Goal: Check status: Check status

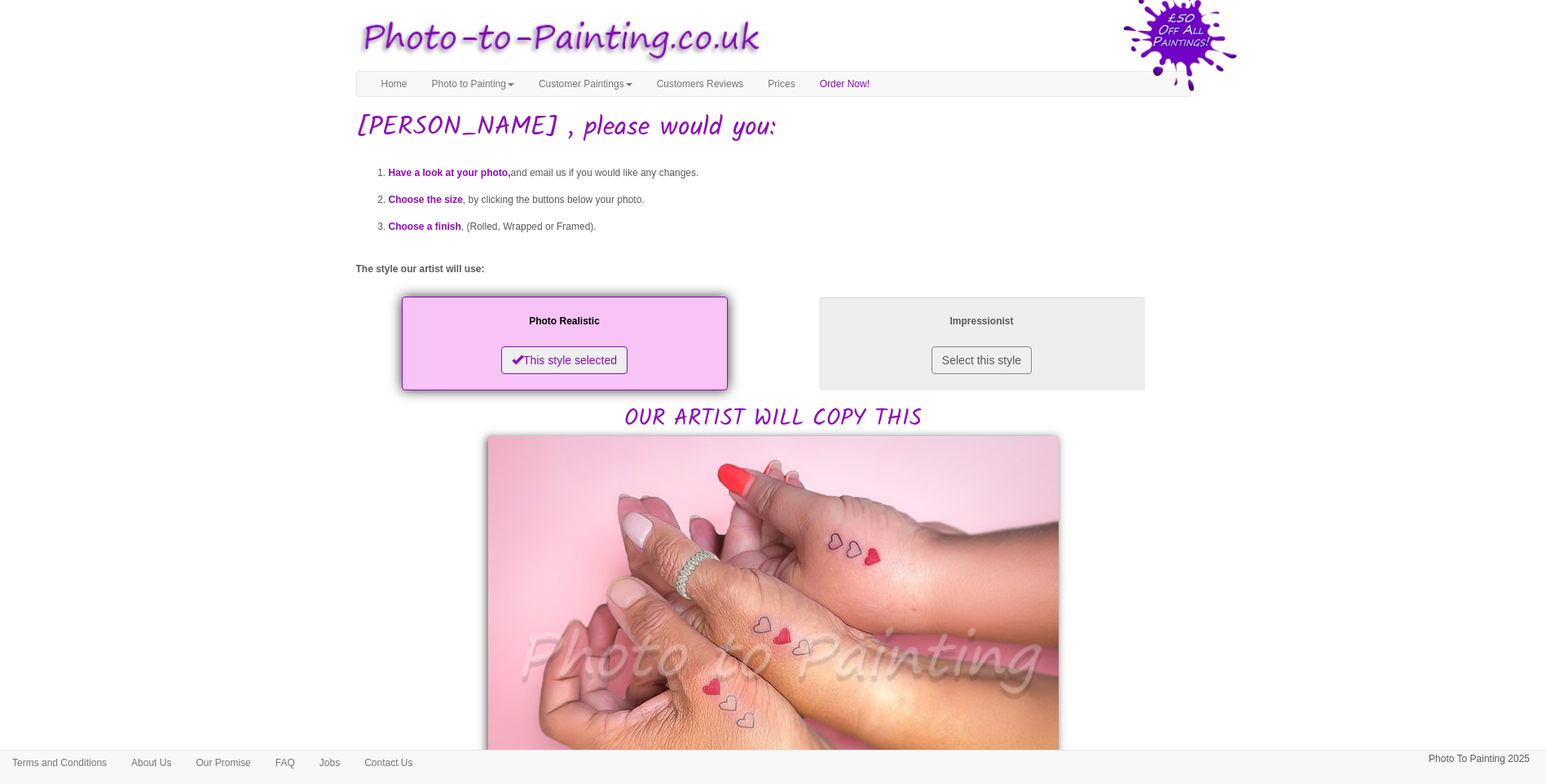
drag, startPoint x: 1166, startPoint y: 548, endPoint x: 1073, endPoint y: 582, distance: 99.0
click at [1166, 548] on div "Have a look at your photo, and email us if you would like any changes. Choose t…" at bounding box center [773, 799] width 834 height 1306
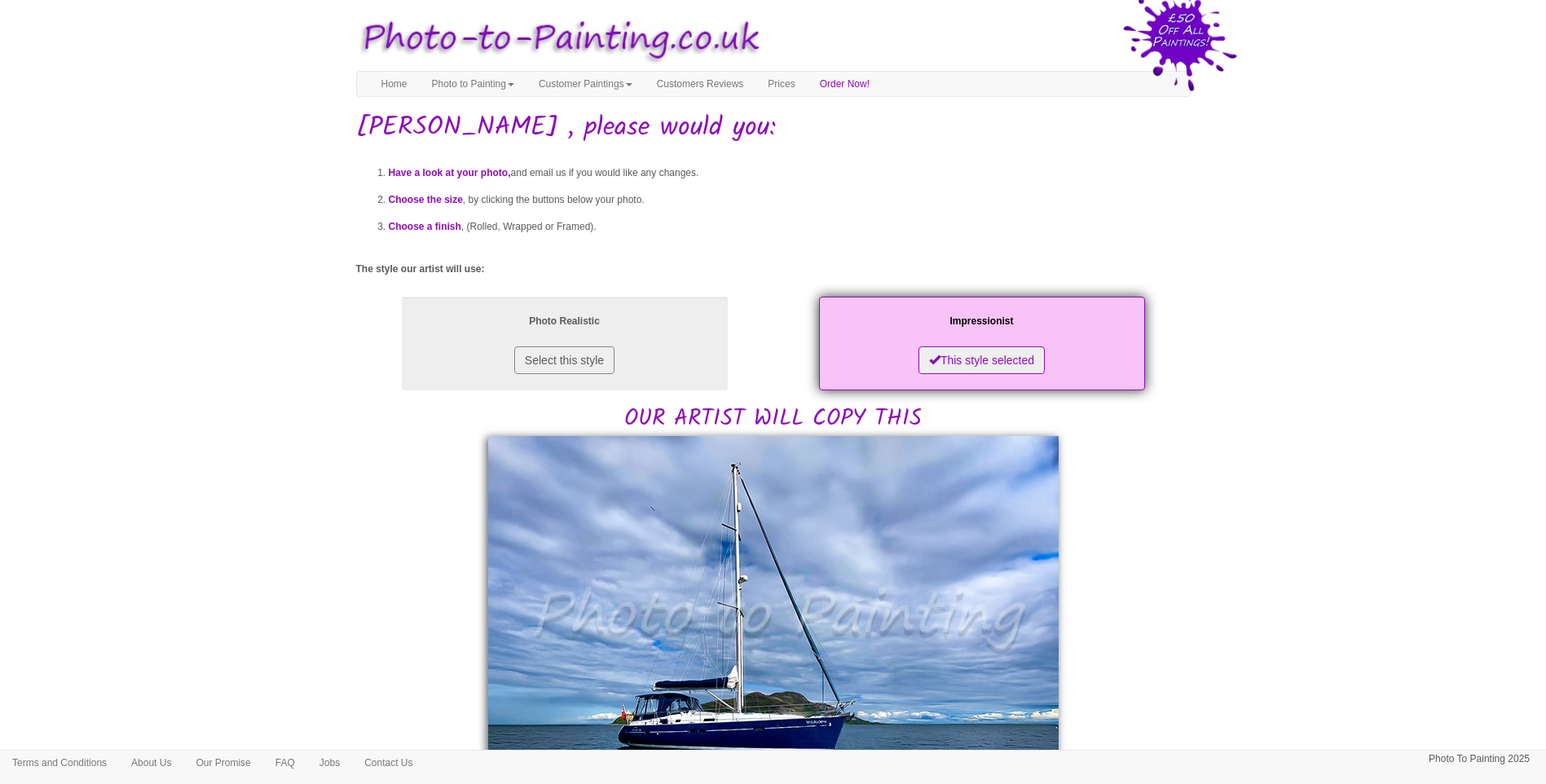
click at [1207, 490] on body "Your painting - risk free Toggle navigation Menu Home Photo to Painting Photo t…" at bounding box center [773, 773] width 1546 height 1531
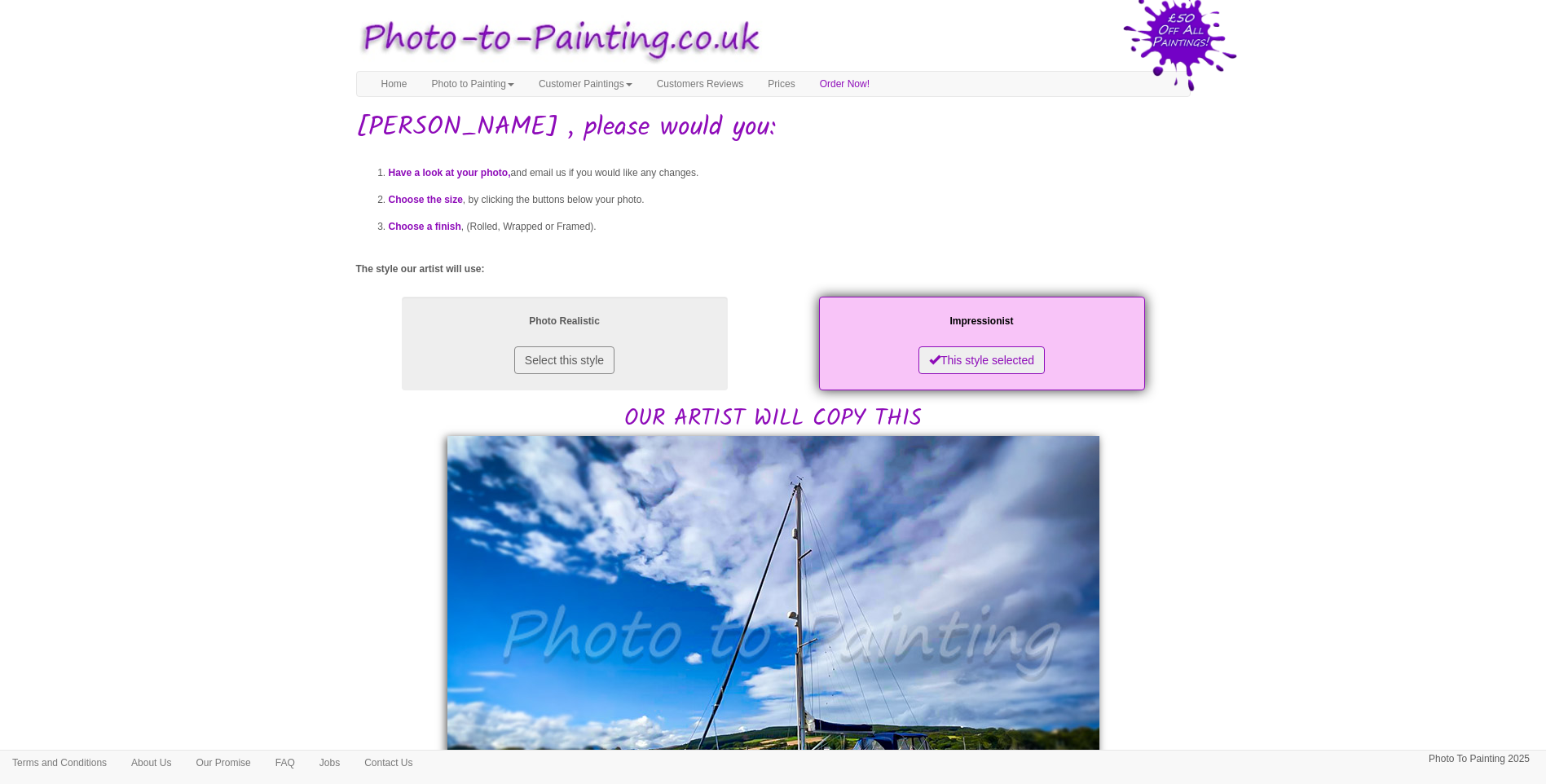
click at [274, 565] on body "Your painting - risk free Toggle navigation Menu Home Photo to Painting Photo t…" at bounding box center [773, 791] width 1546 height 1565
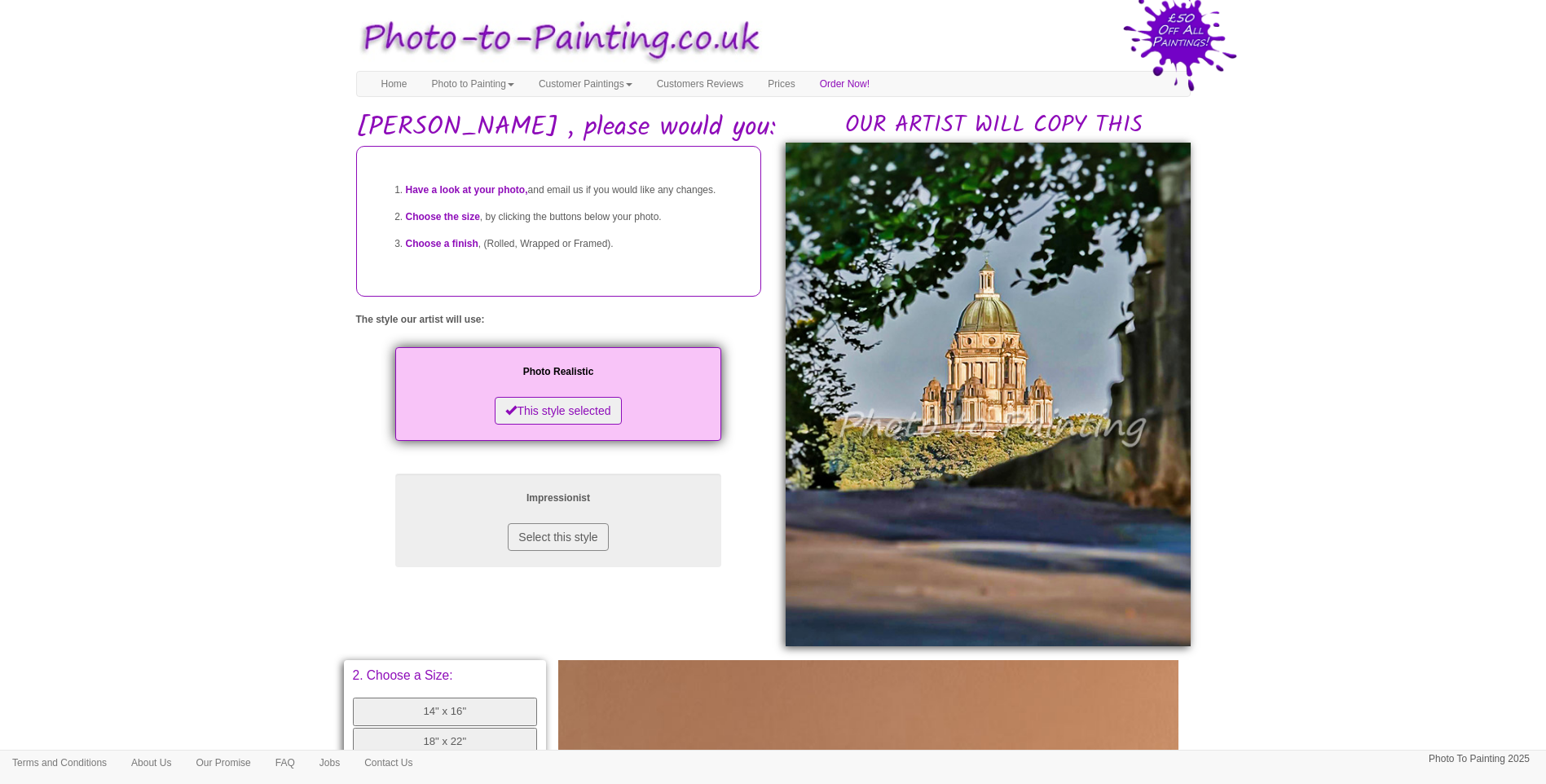
click at [1386, 450] on body "Your painting - risk free Toggle navigation Menu Home Photo to Painting Photo t…" at bounding box center [773, 681] width 1546 height 1346
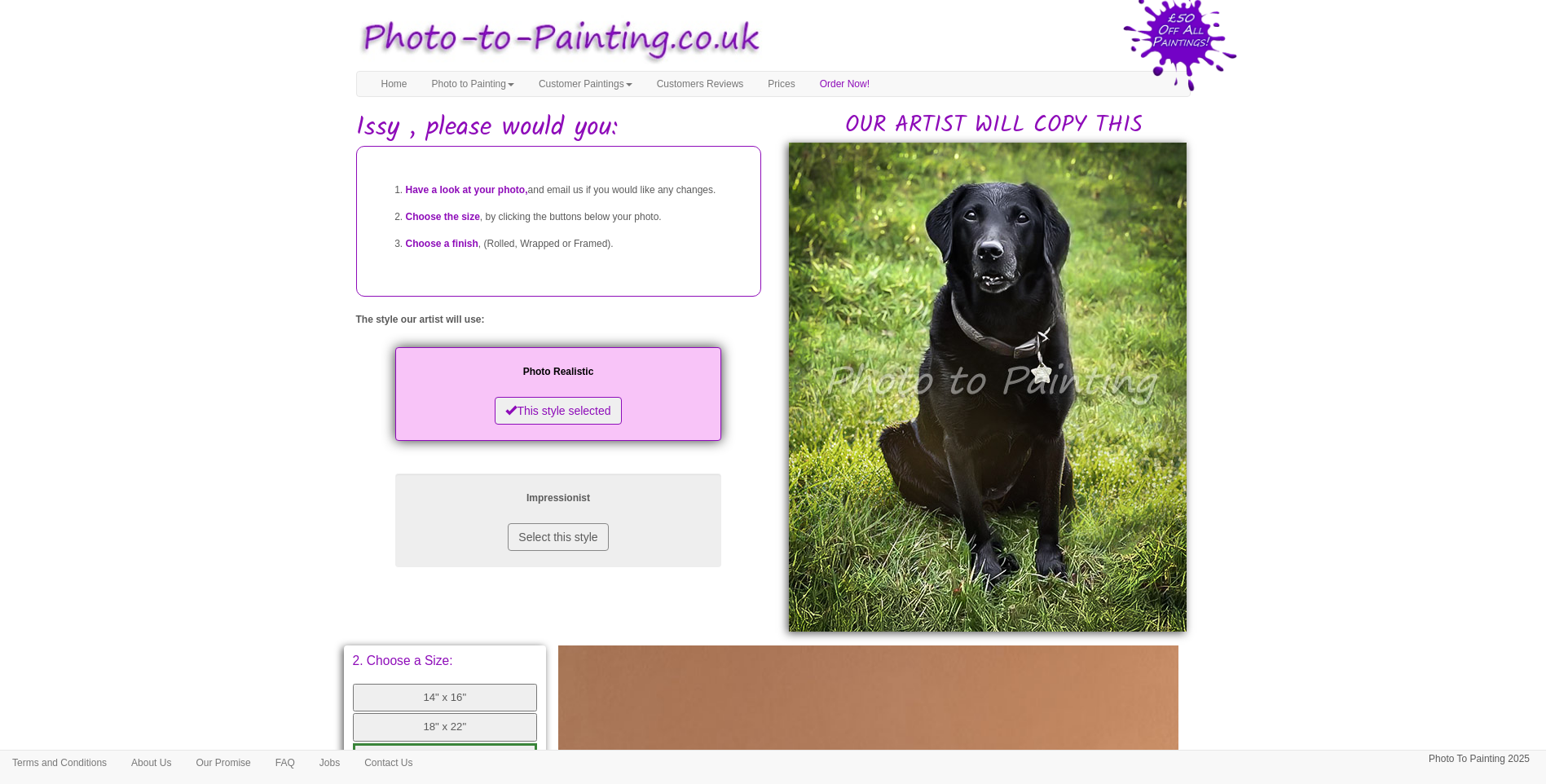
click at [1348, 422] on body "Your painting - risk free Toggle navigation Menu Home Photo to Painting Photo t…" at bounding box center [773, 674] width 1546 height 1332
drag, startPoint x: 1432, startPoint y: 447, endPoint x: 1364, endPoint y: 462, distance: 69.6
click at [1429, 448] on body "Your painting - risk free Toggle navigation Menu Home Photo to Painting Photo t…" at bounding box center [773, 674] width 1546 height 1332
